Goal: Download file/media

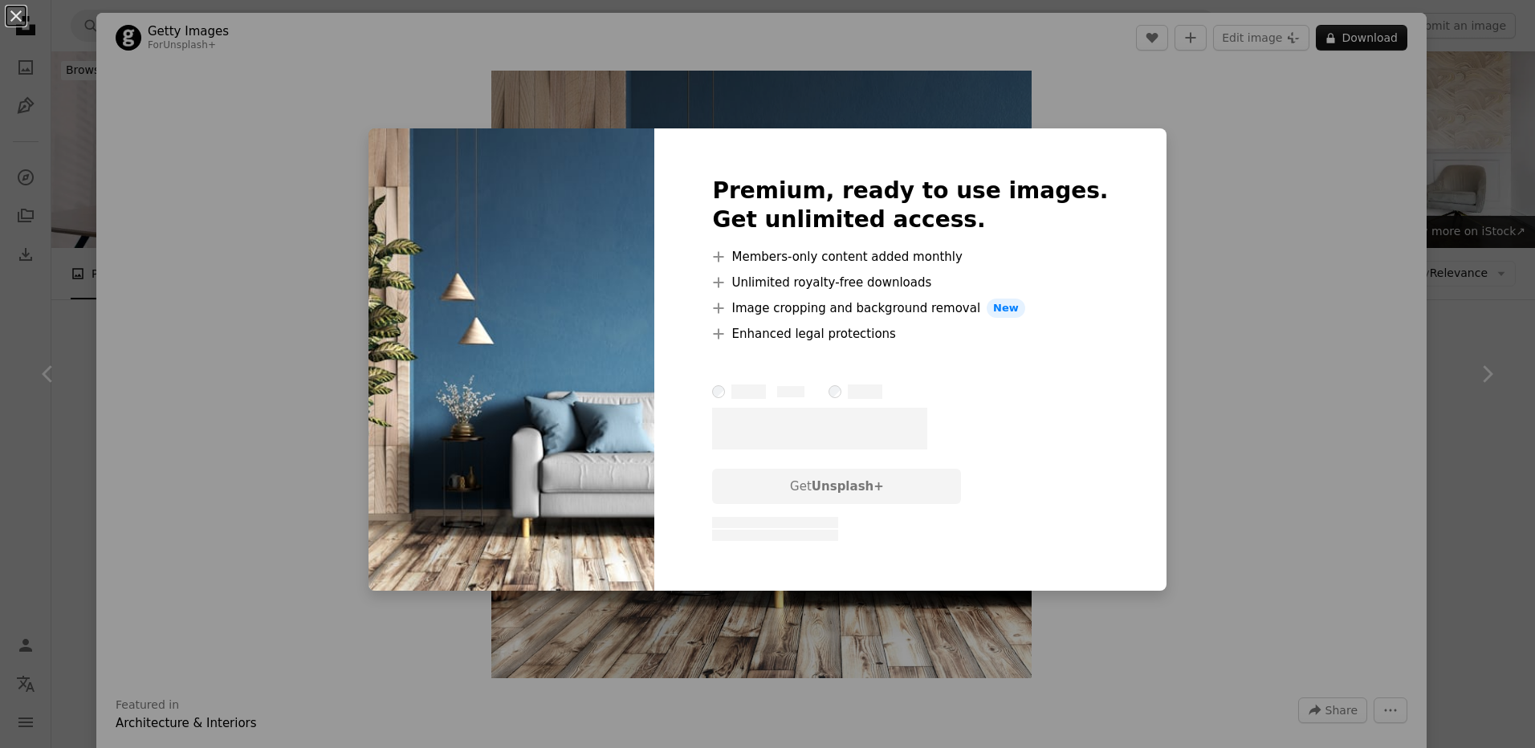
scroll to position [723, 0]
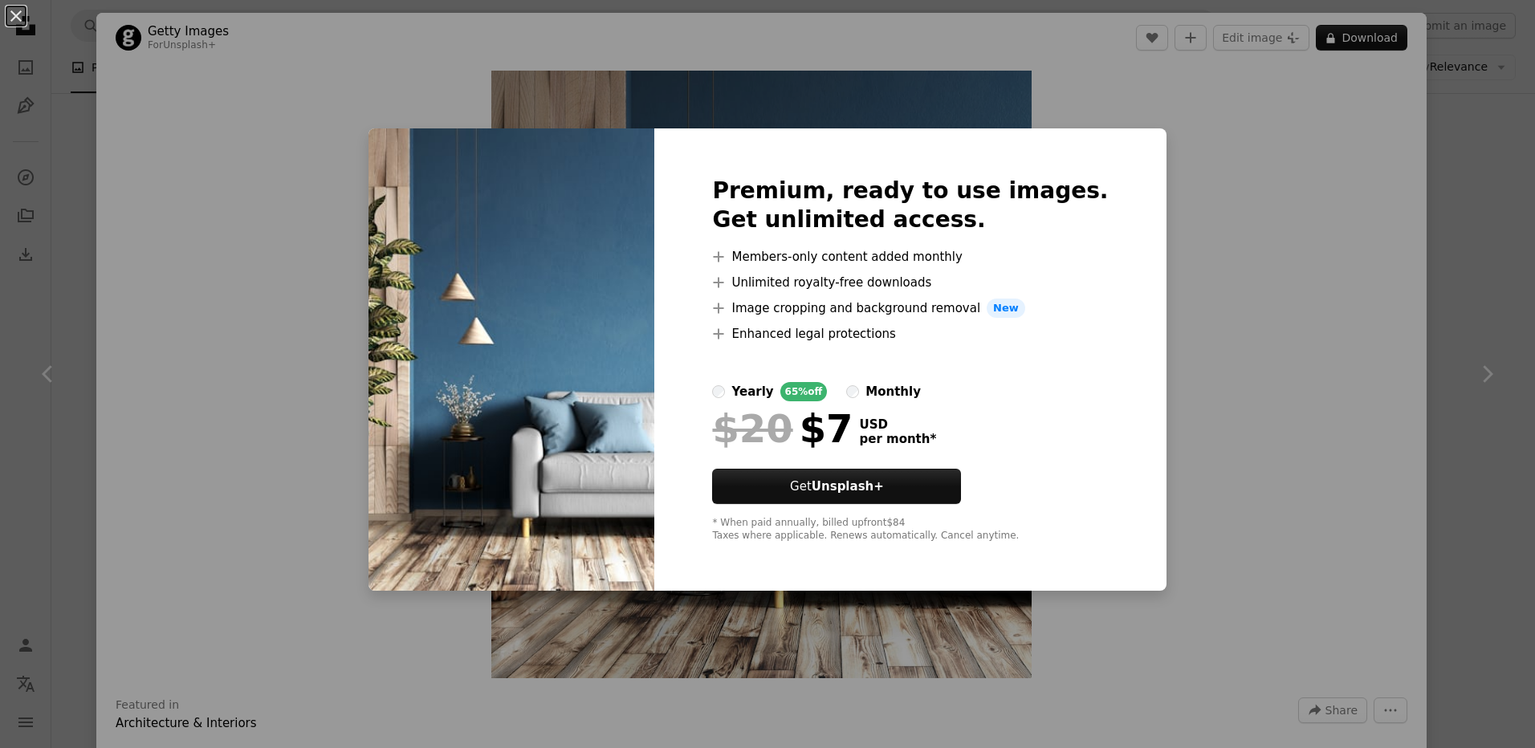
click at [1211, 155] on div "An X shape Premium, ready to use images. Get unlimited access. A plus sign Memb…" at bounding box center [767, 374] width 1535 height 748
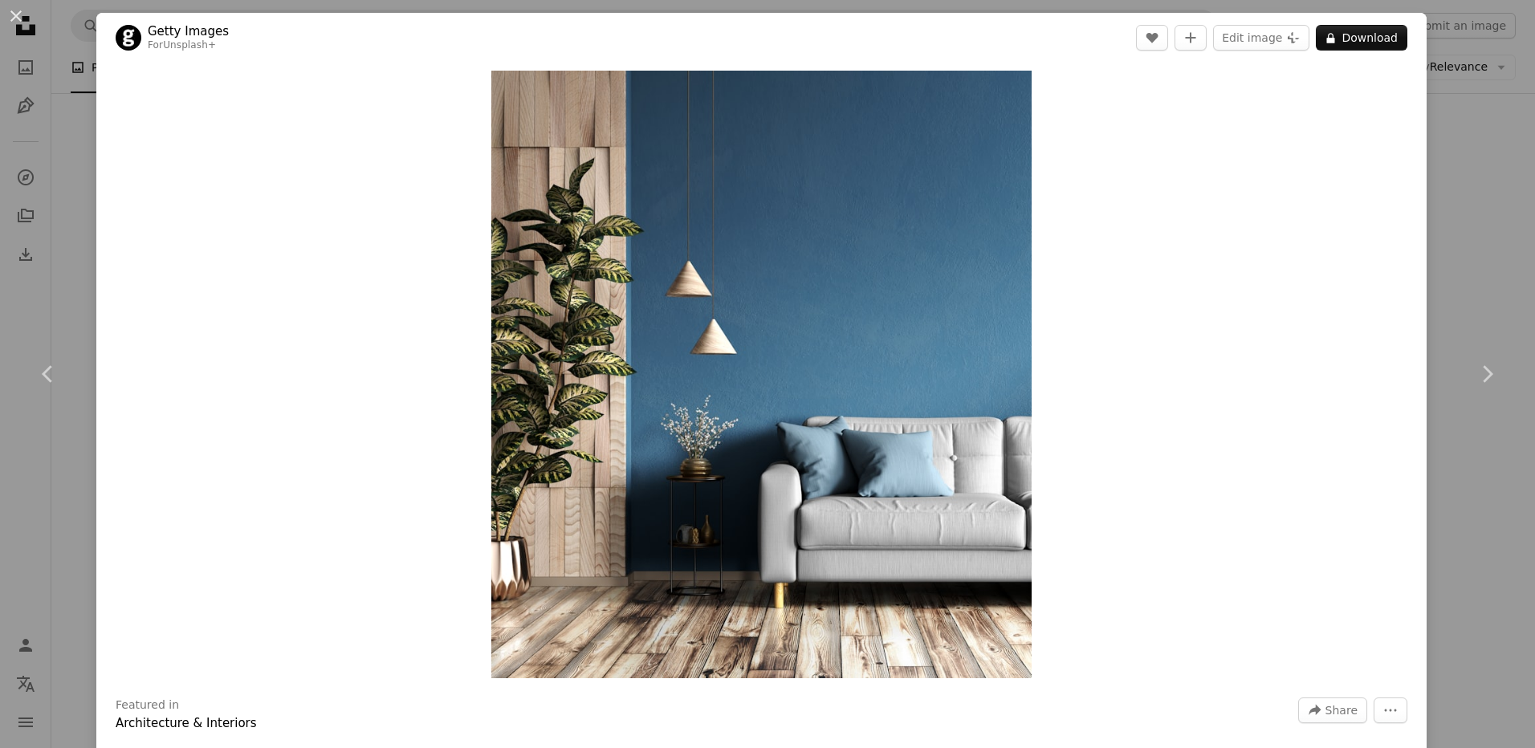
click at [87, 145] on div "An X shape Chevron left Chevron right Getty Images For Unsplash+ A heart A plus…" at bounding box center [767, 374] width 1535 height 748
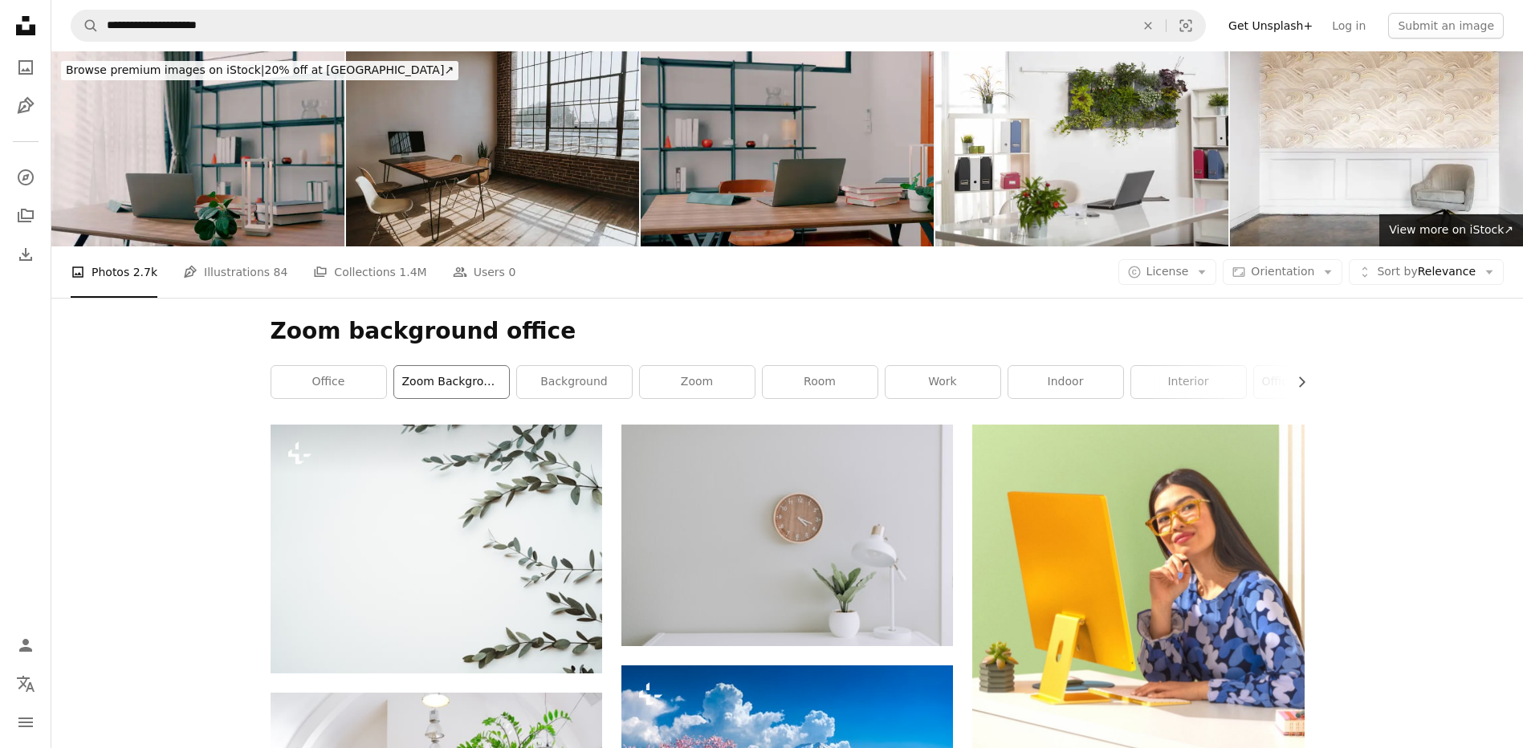
click at [446, 381] on link "zoom background" at bounding box center [451, 382] width 115 height 32
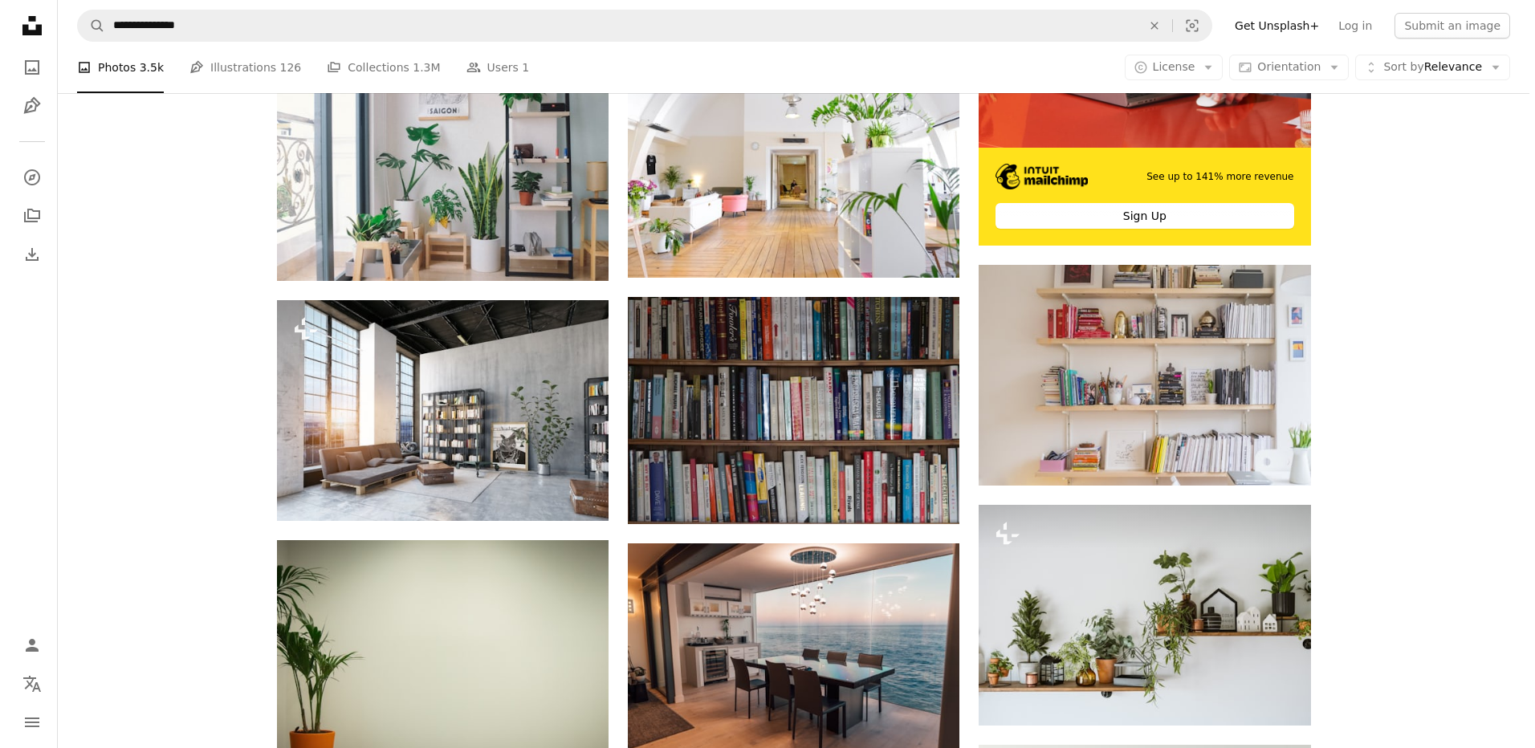
scroll to position [642, 0]
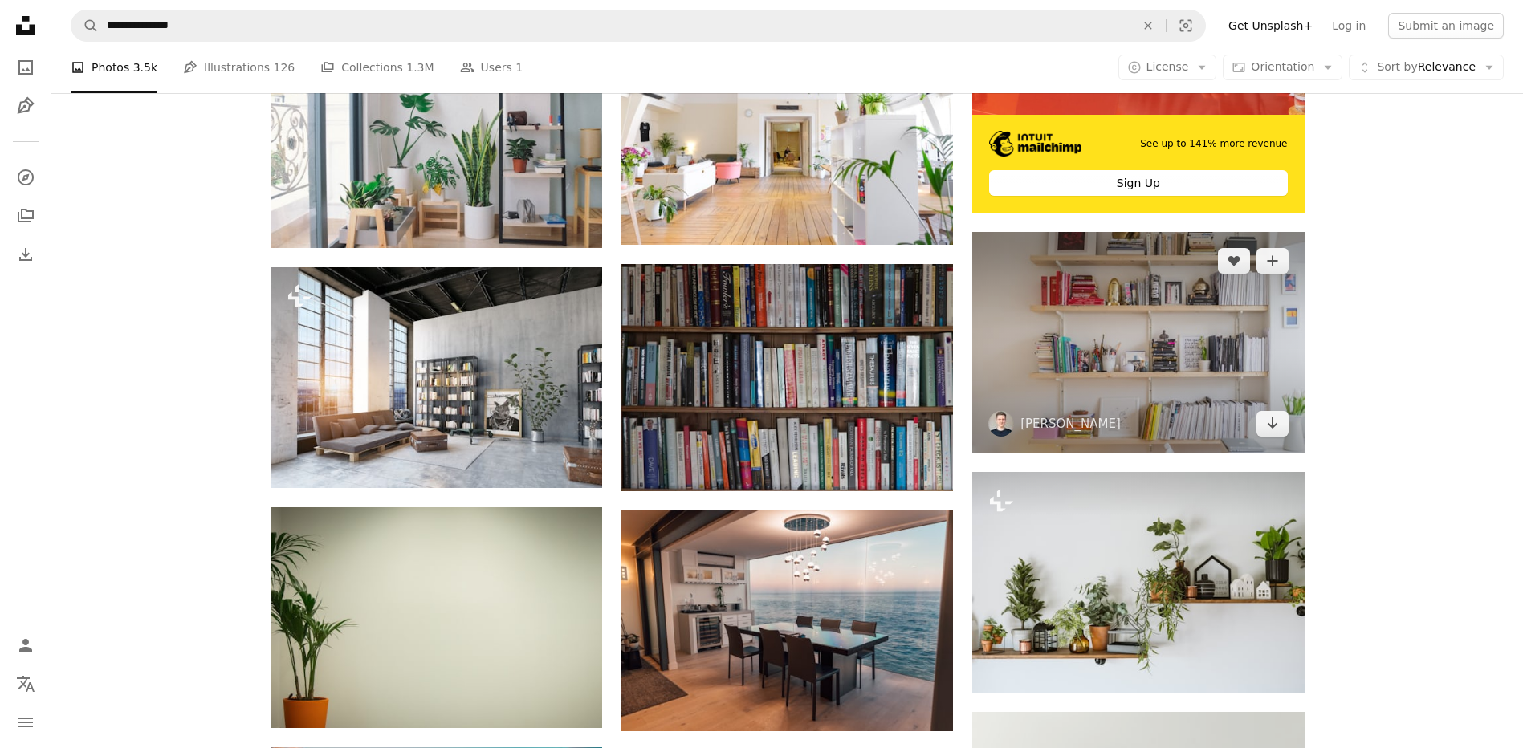
click at [1148, 362] on img at bounding box center [1138, 342] width 332 height 220
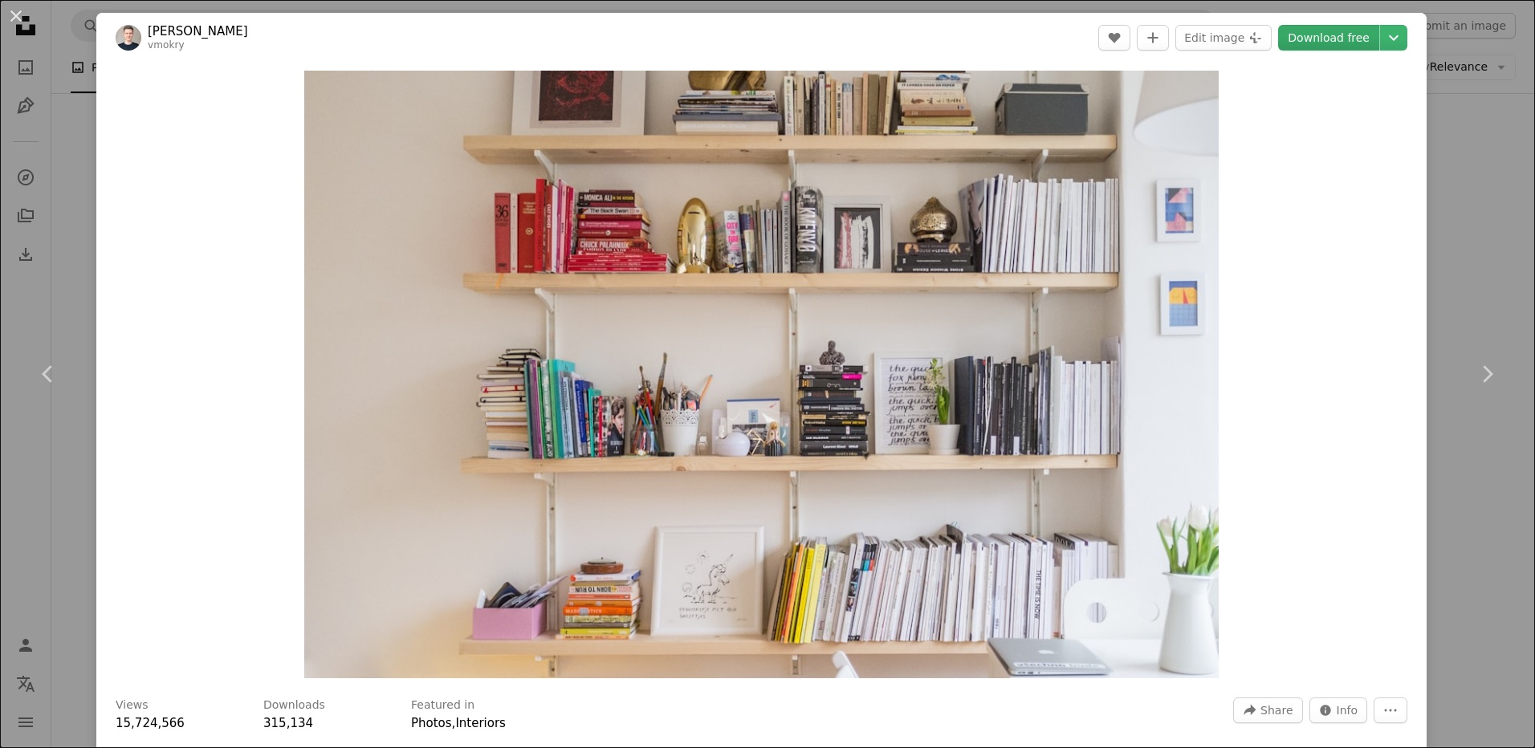
click at [1313, 36] on link "Download free" at bounding box center [1328, 38] width 101 height 26
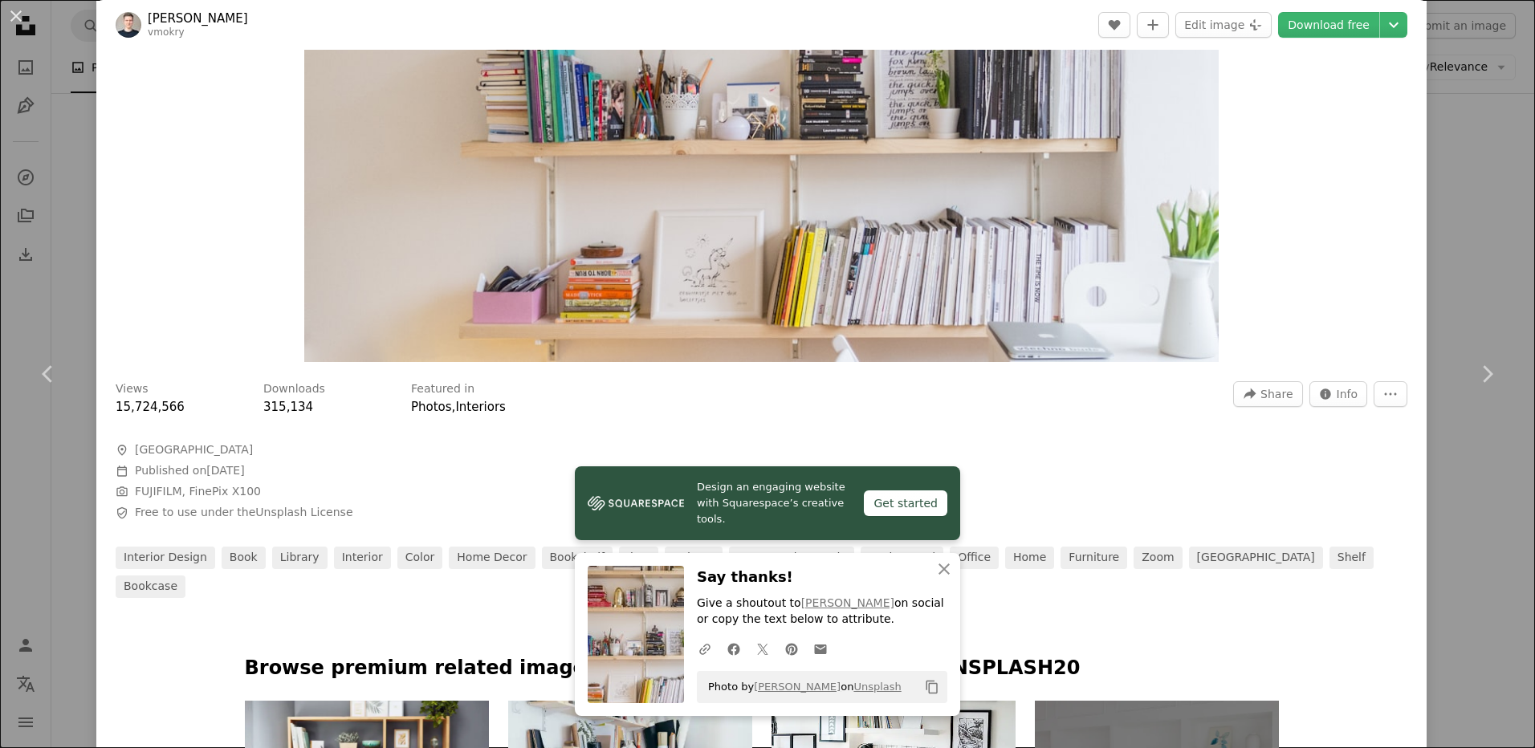
scroll to position [401, 0]
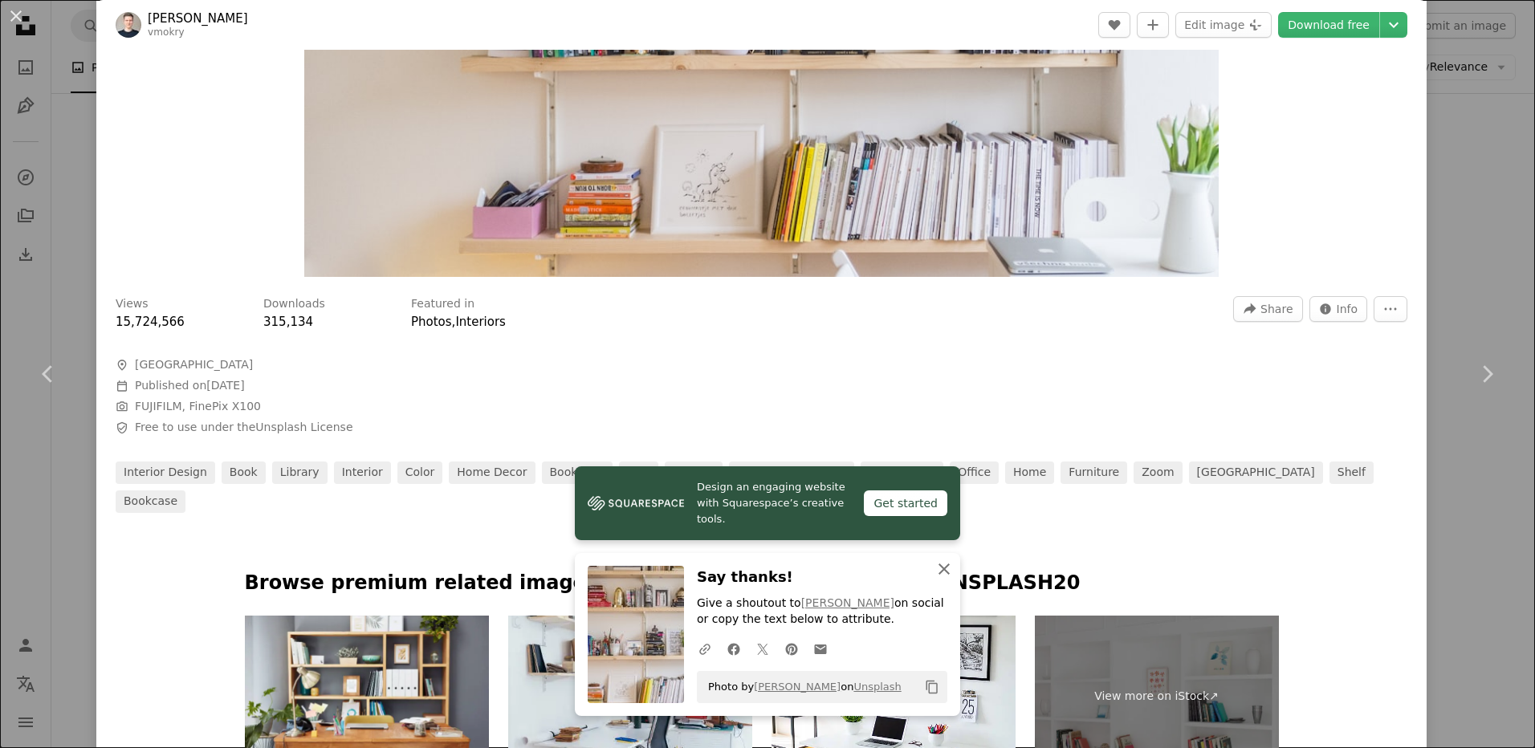
click at [939, 568] on icon "button" at bounding box center [944, 569] width 11 height 11
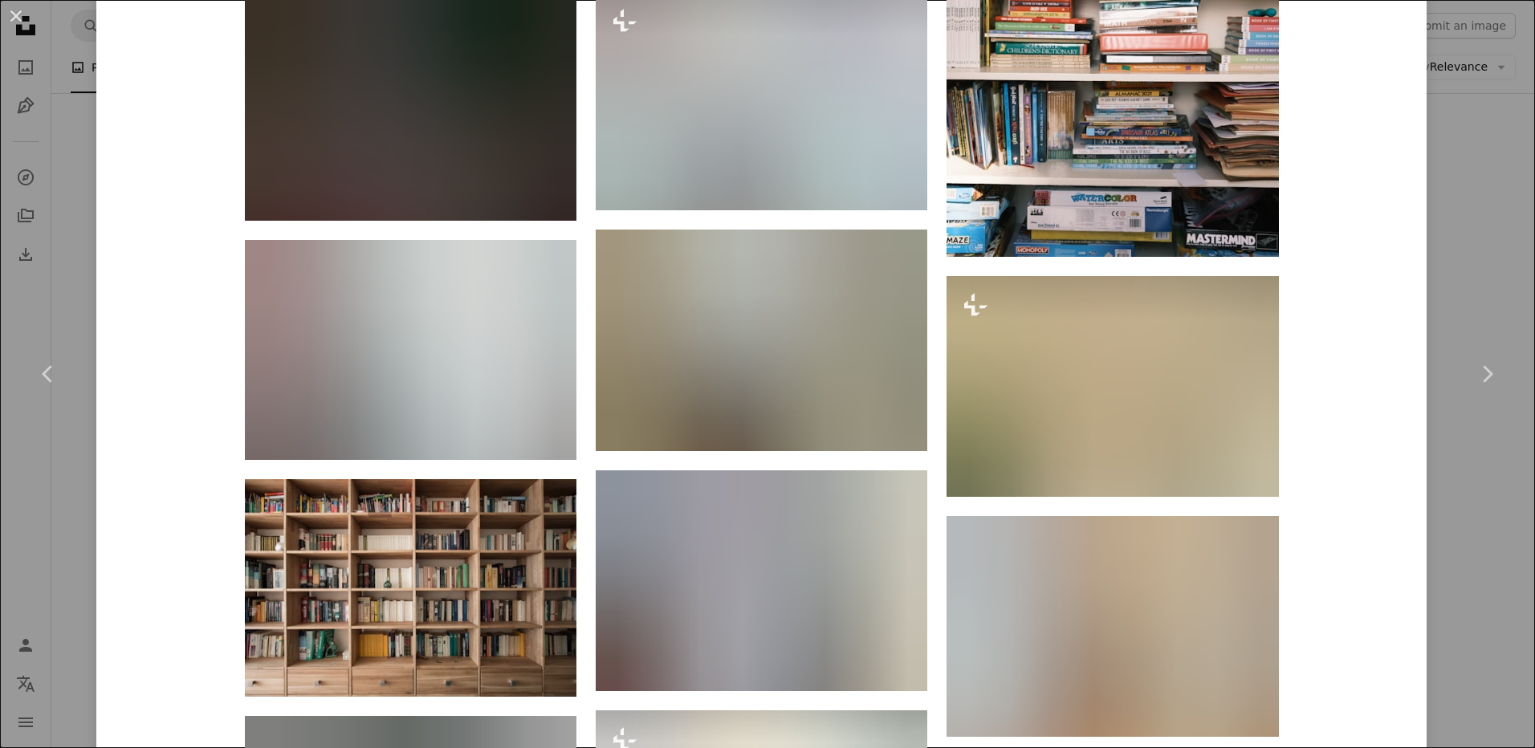
scroll to position [1606, 0]
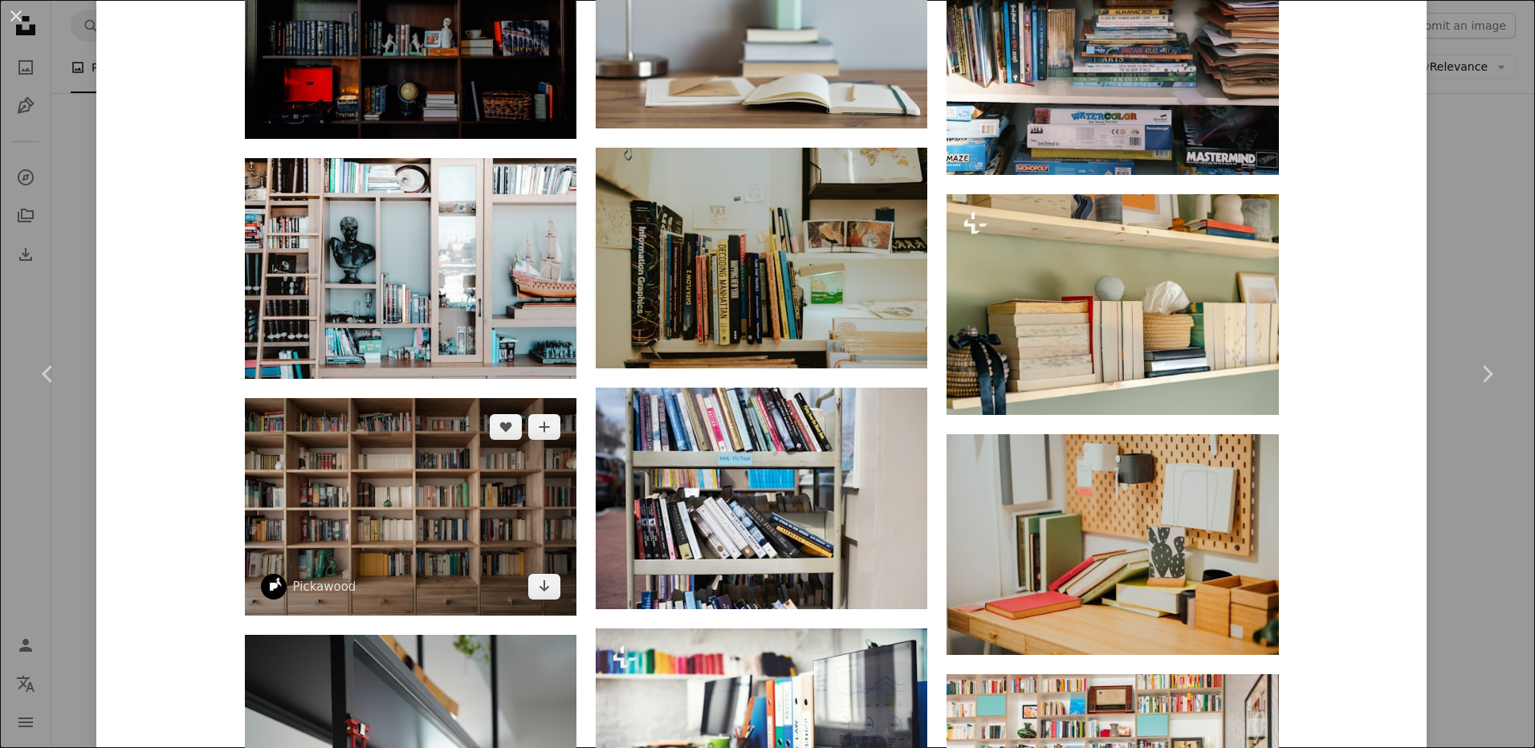
click at [414, 503] on img at bounding box center [411, 507] width 332 height 218
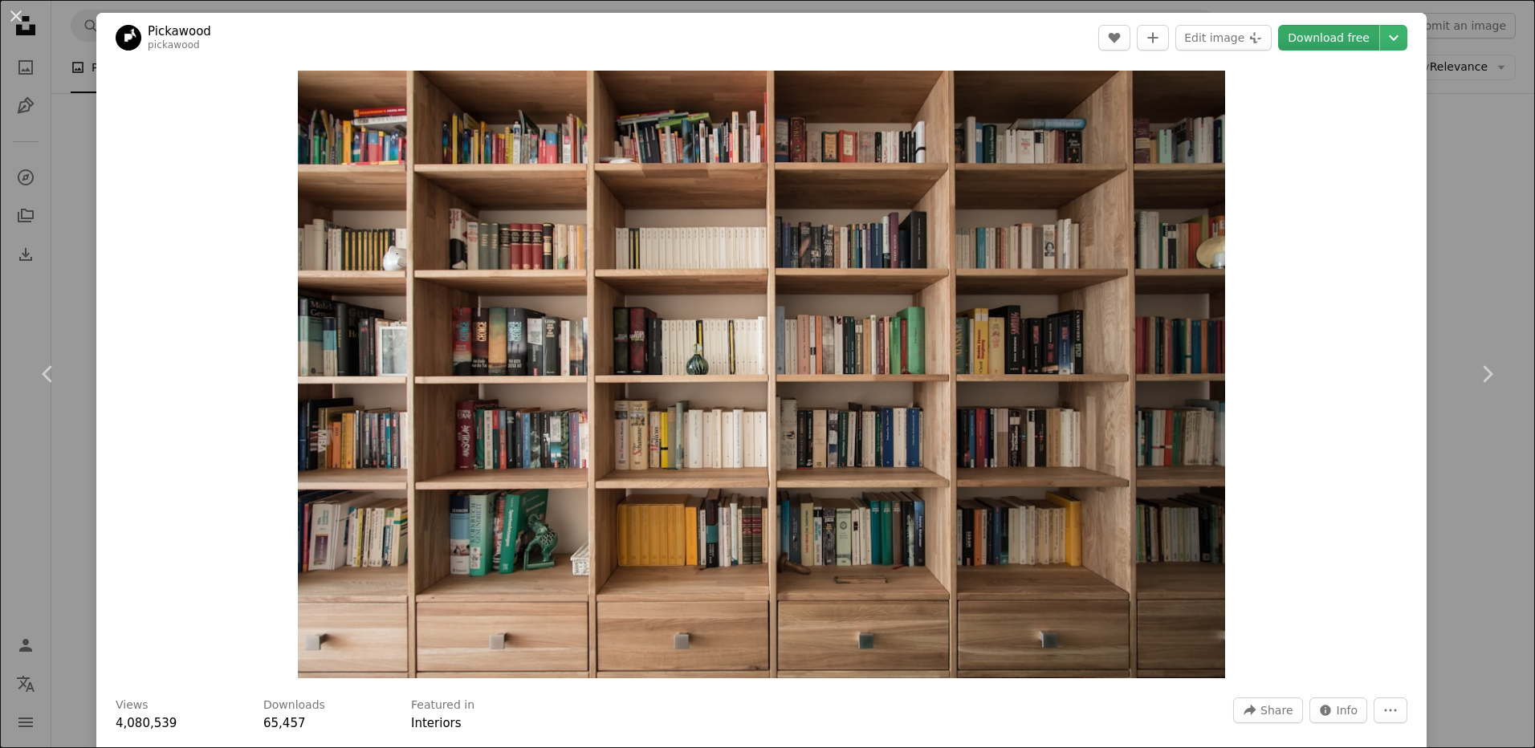
click at [1315, 41] on link "Download free" at bounding box center [1328, 38] width 101 height 26
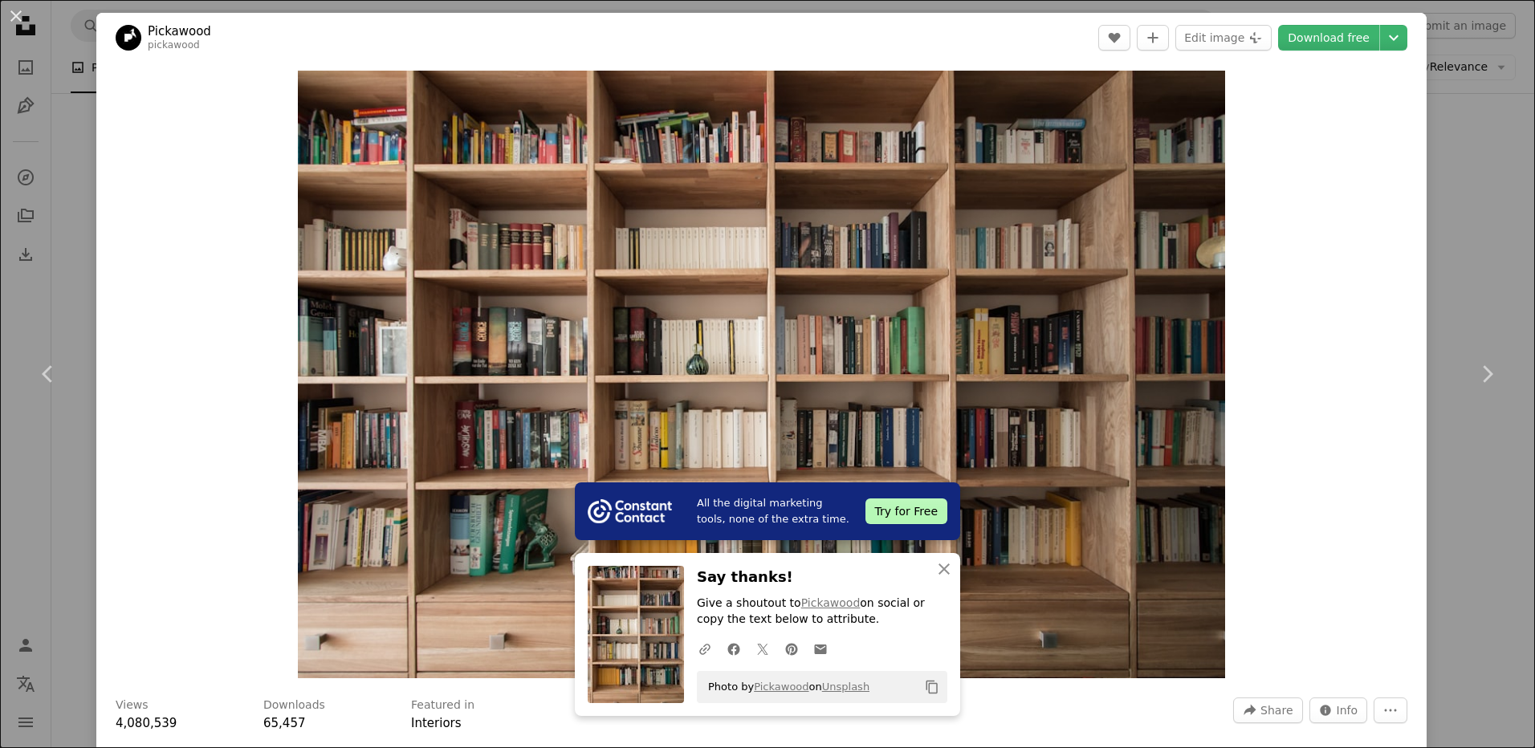
click at [1342, 357] on div "Zoom in" at bounding box center [761, 375] width 1330 height 624
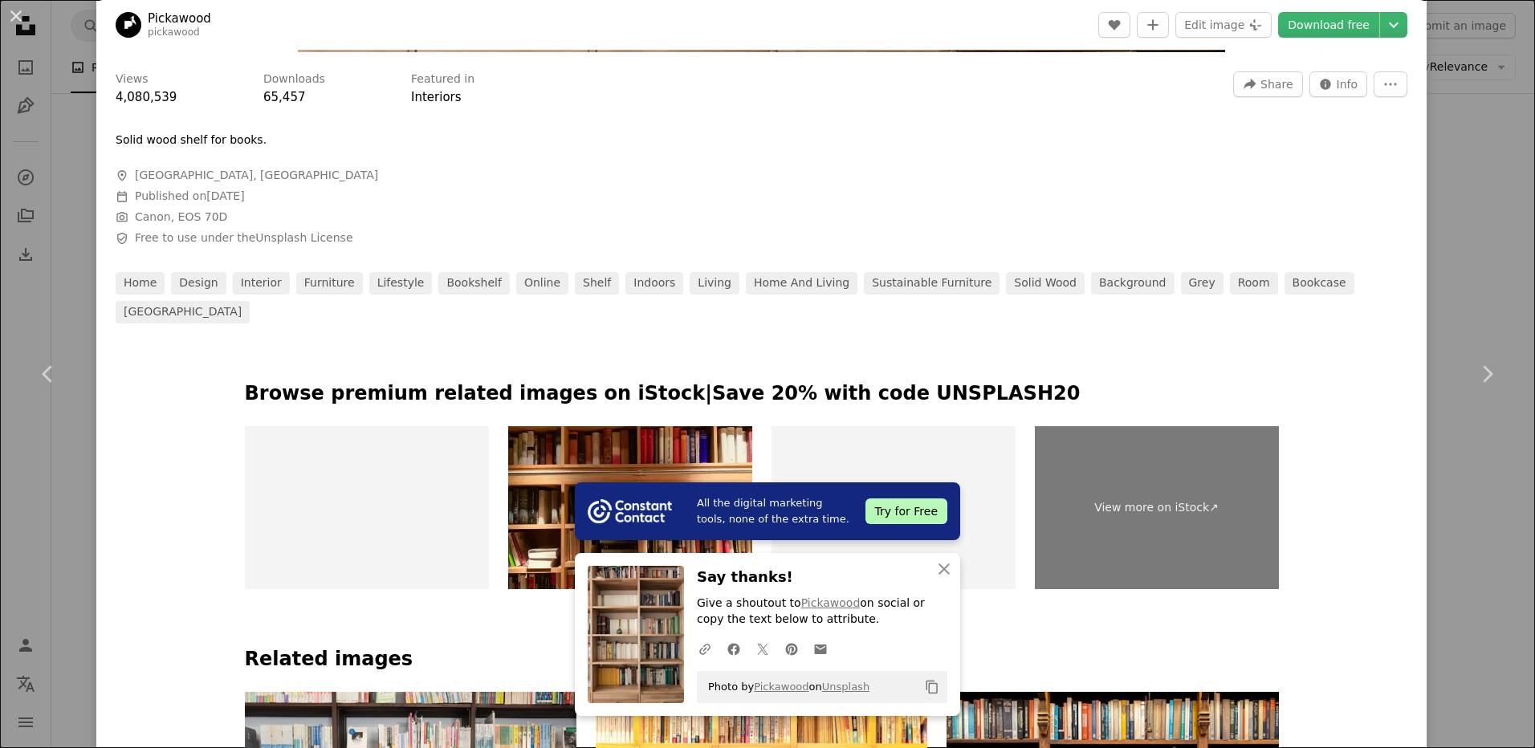
scroll to position [642, 0]
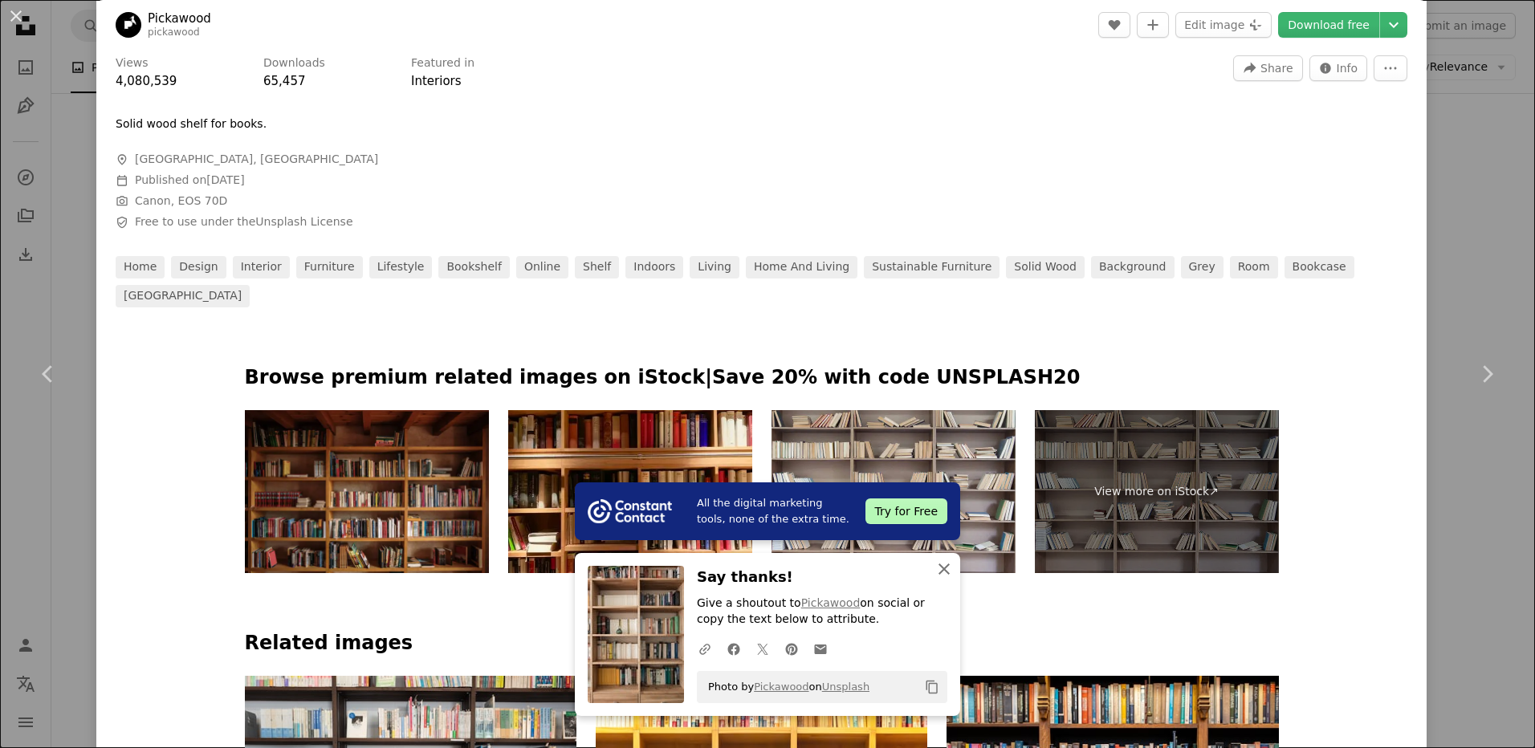
click at [942, 569] on icon "An X shape" at bounding box center [944, 569] width 19 height 19
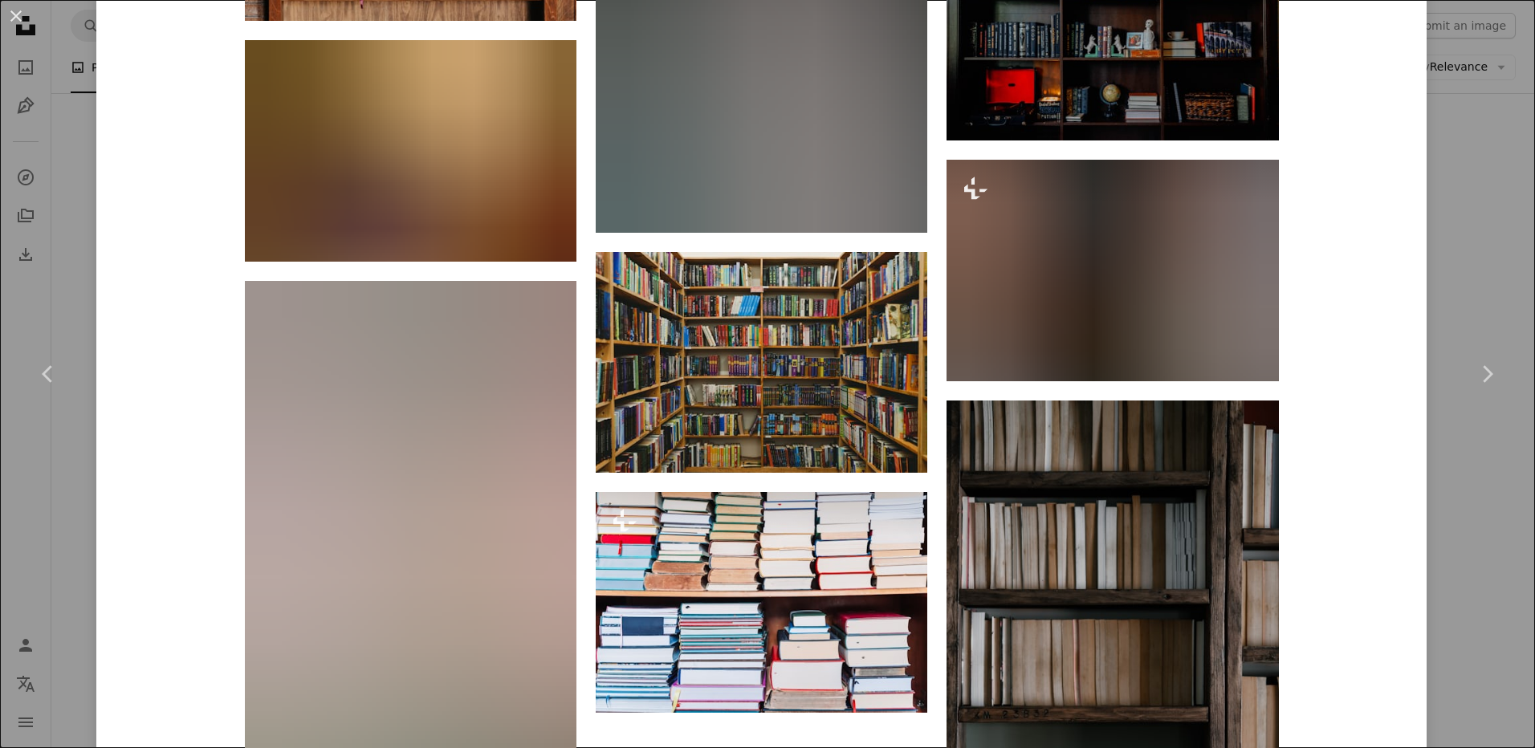
scroll to position [12607, 0]
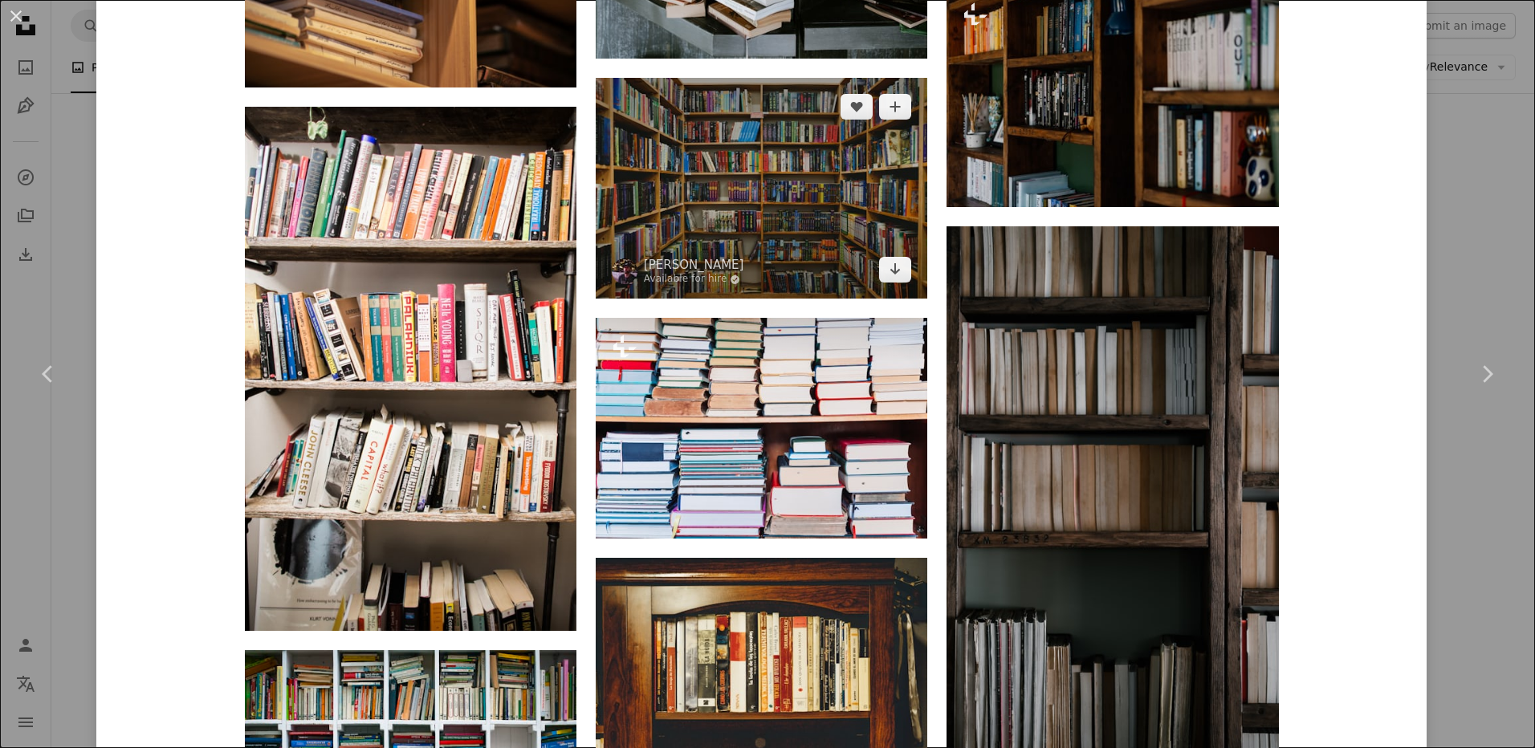
click at [812, 190] on img at bounding box center [762, 188] width 332 height 221
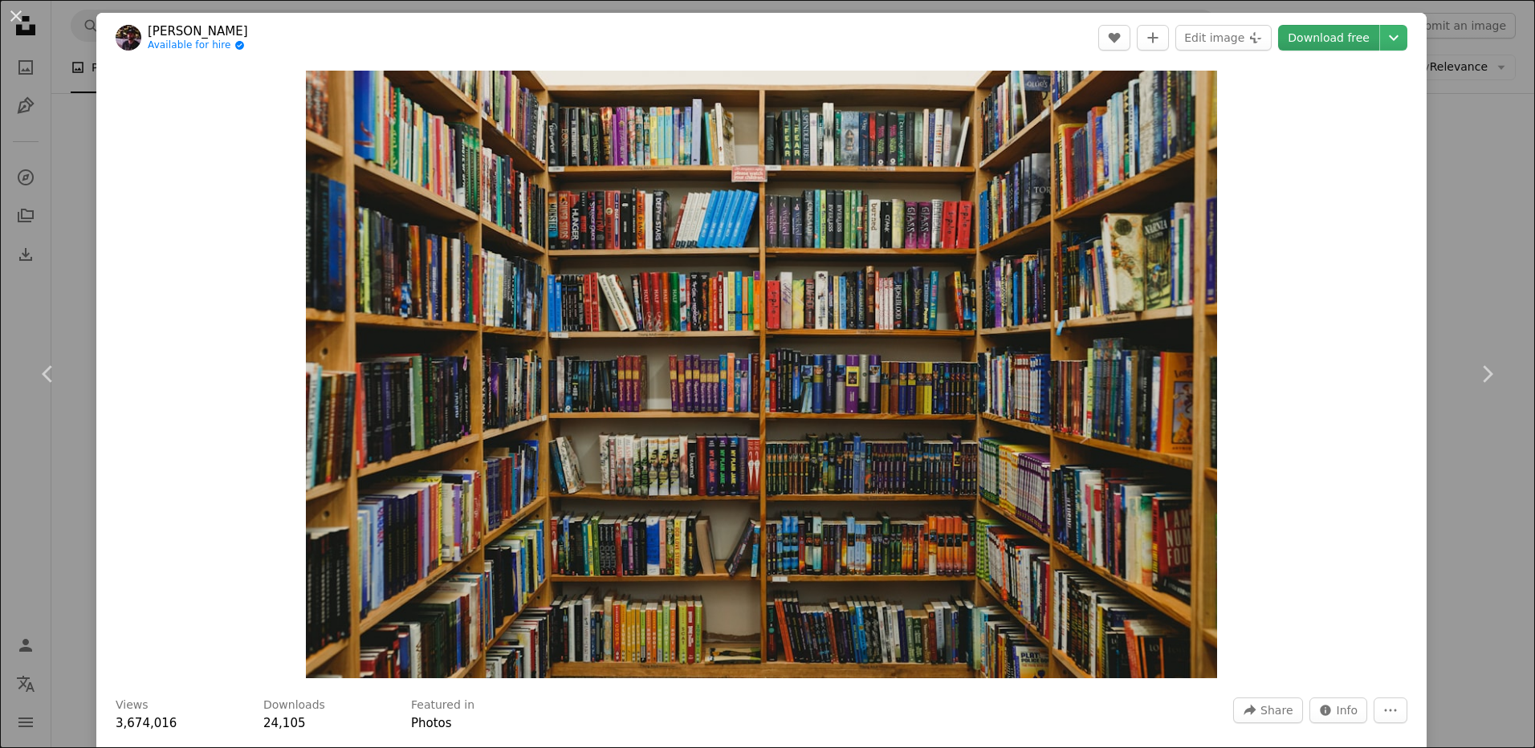
click at [1296, 30] on link "Download free" at bounding box center [1328, 38] width 101 height 26
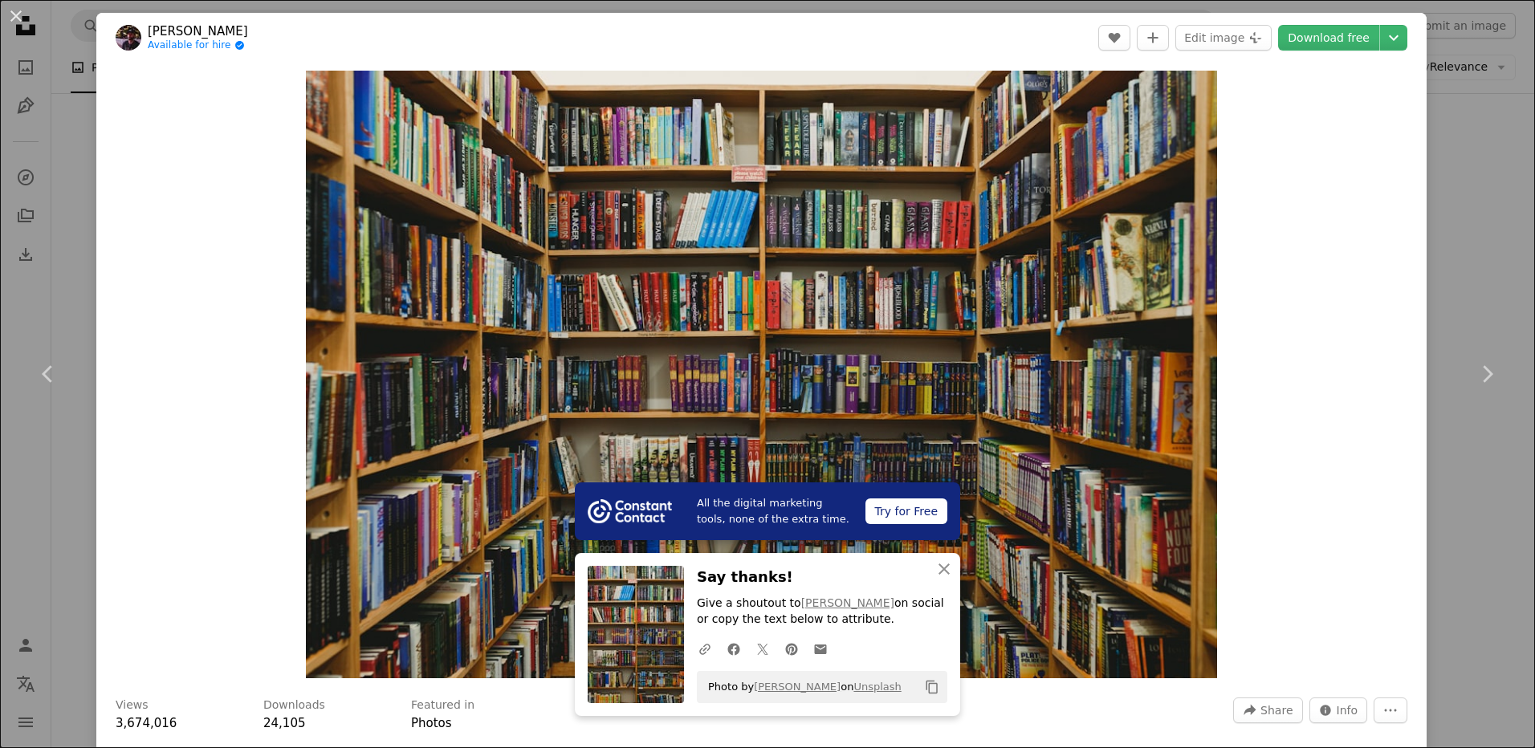
click at [1285, 574] on div "Zoom in" at bounding box center [761, 375] width 1330 height 624
click at [935, 564] on icon "An X shape" at bounding box center [944, 569] width 19 height 19
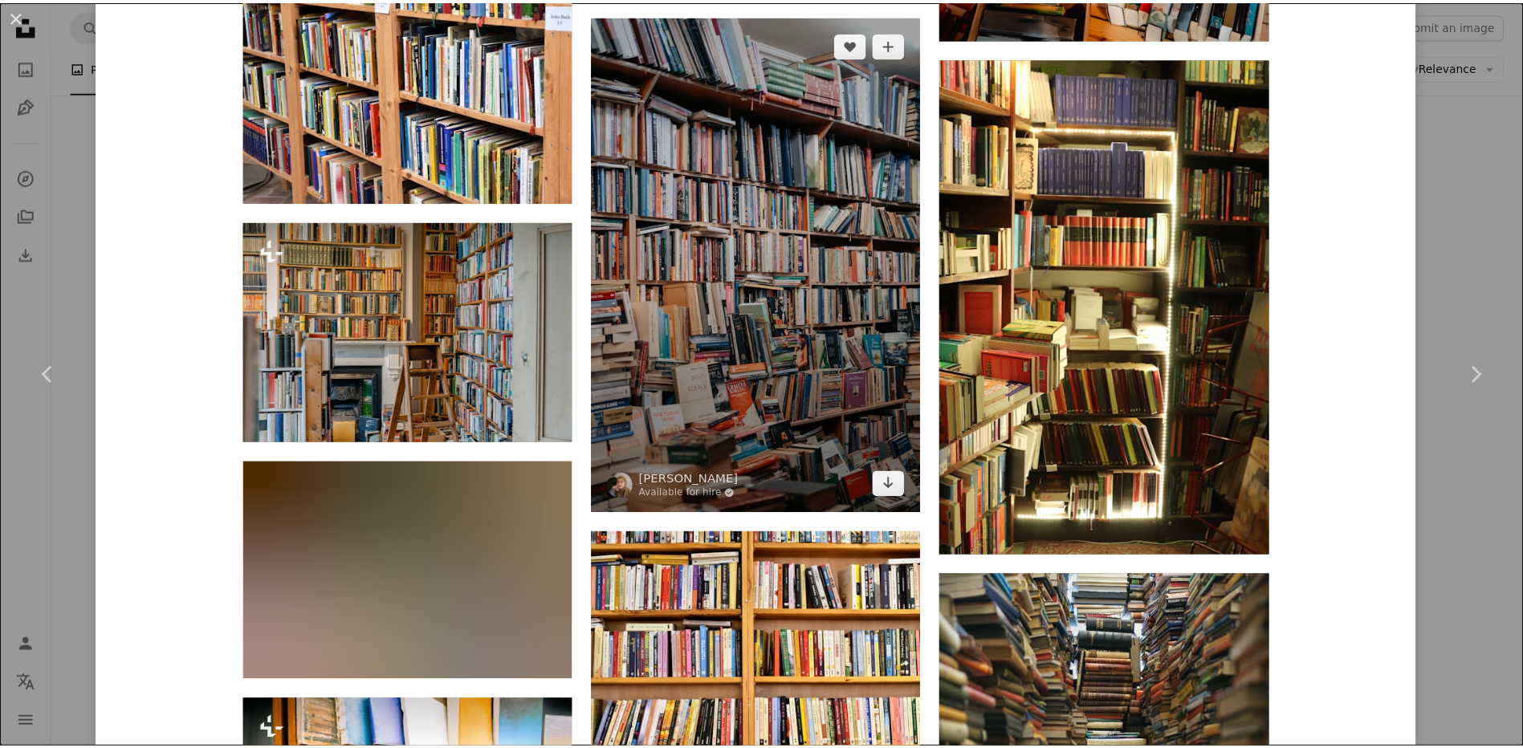
scroll to position [3131, 0]
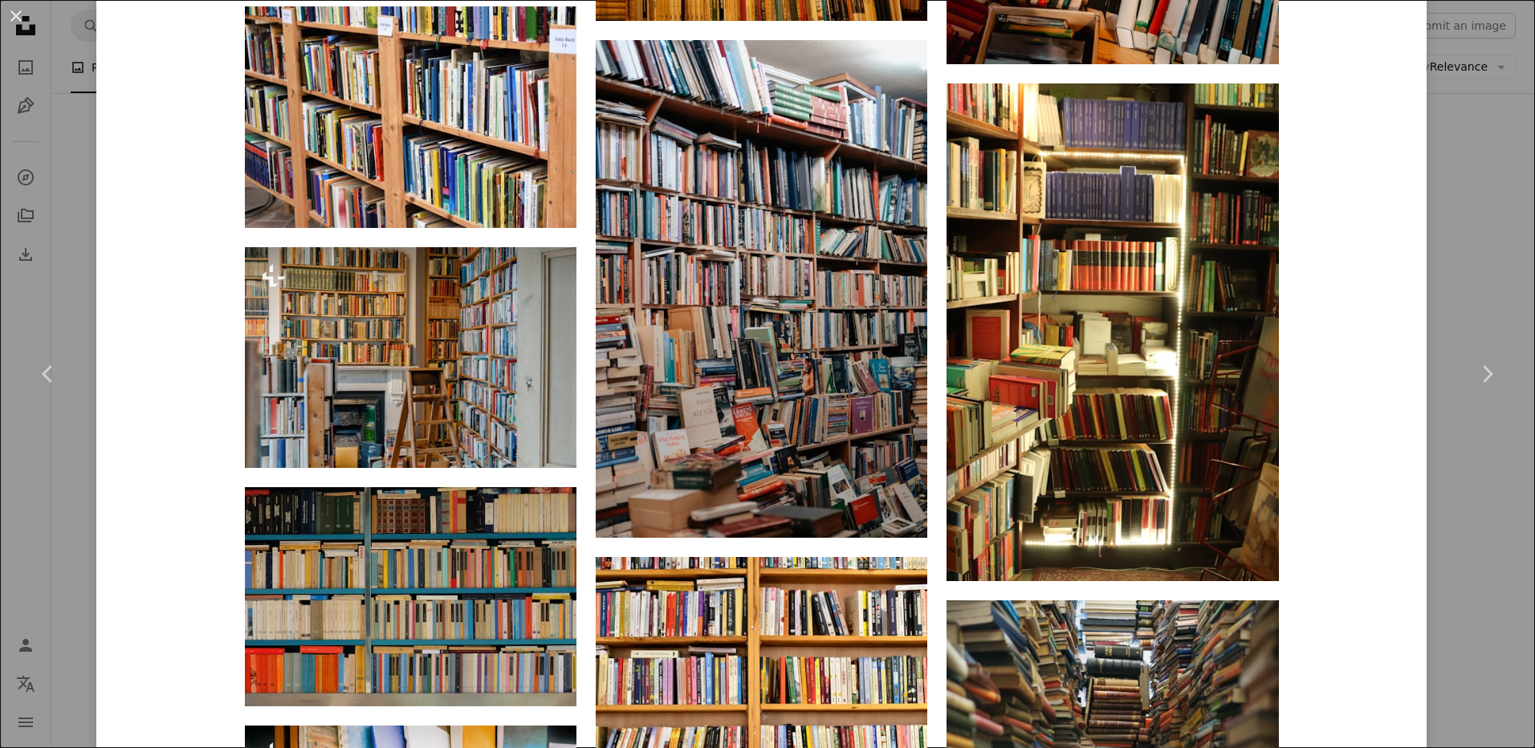
click at [72, 231] on div "An X shape Chevron left Chevron right [PERSON_NAME] Available for hire A checkm…" at bounding box center [767, 374] width 1535 height 748
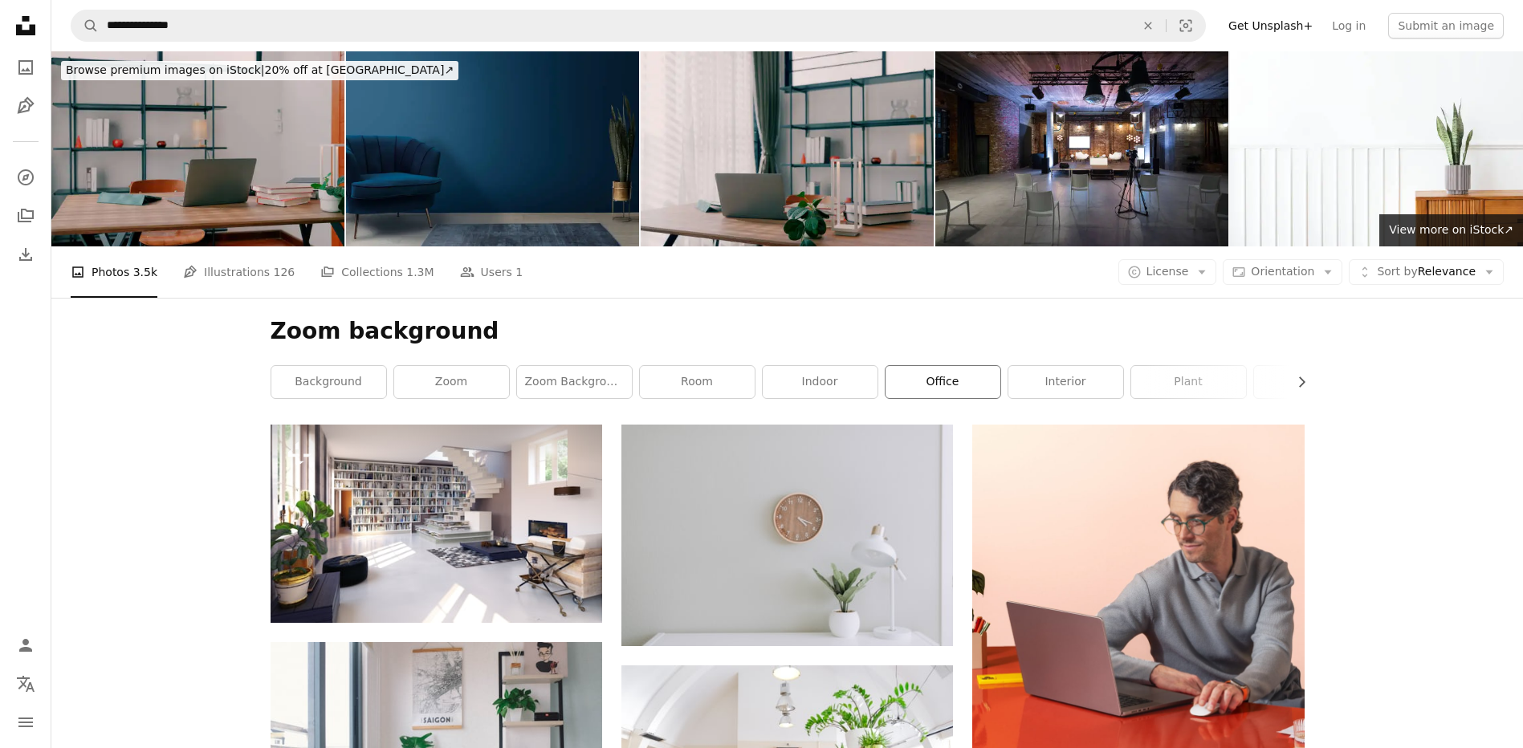
click at [906, 381] on link "office" at bounding box center [943, 382] width 115 height 32
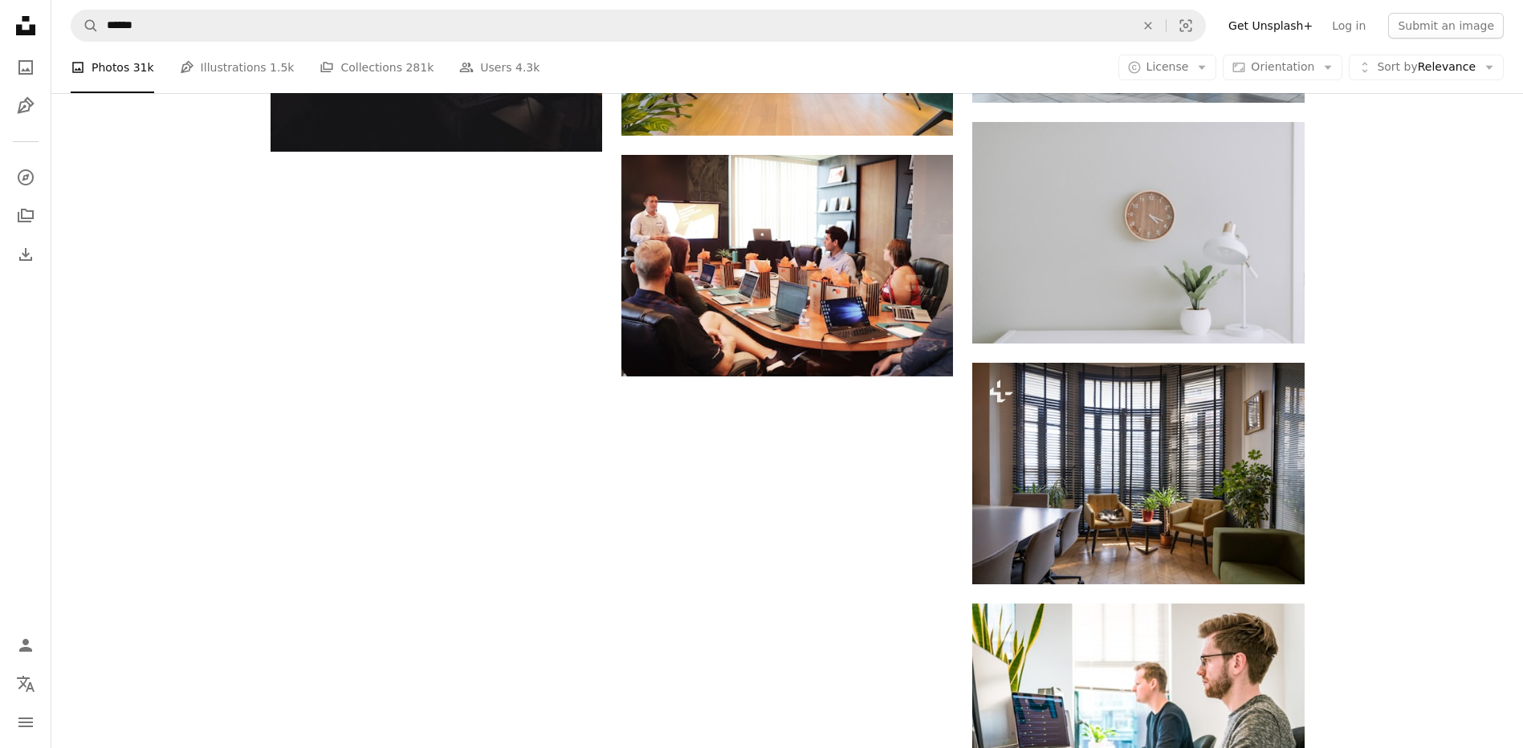
scroll to position [1908, 0]
